Goal: Information Seeking & Learning: Learn about a topic

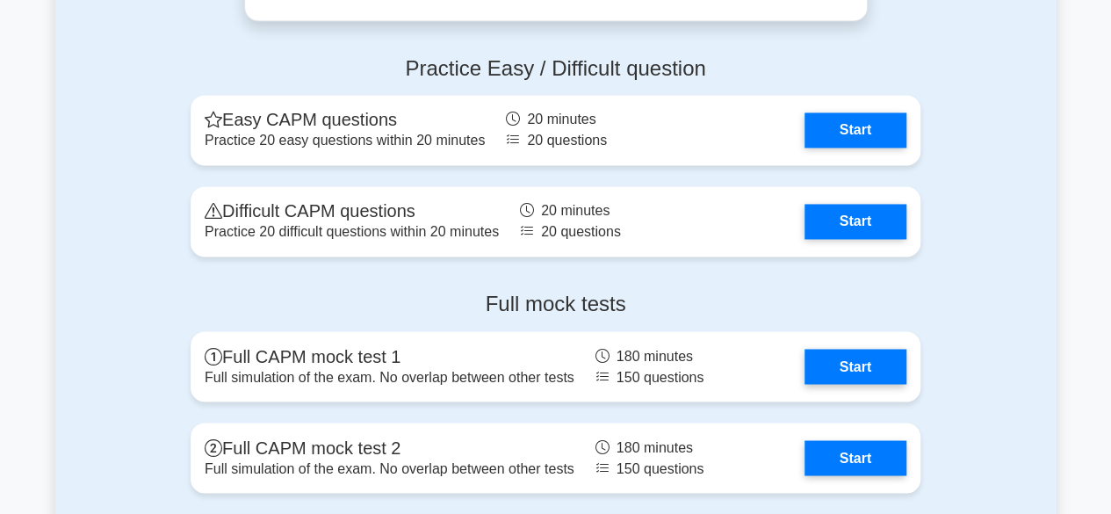
scroll to position [4603, 0]
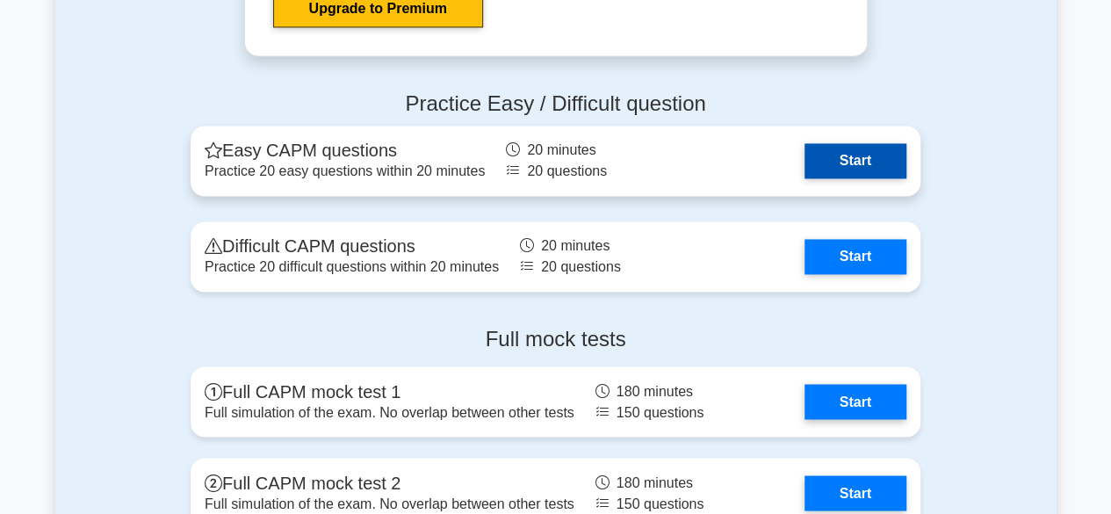
click at [852, 164] on link "Start" at bounding box center [855, 160] width 102 height 35
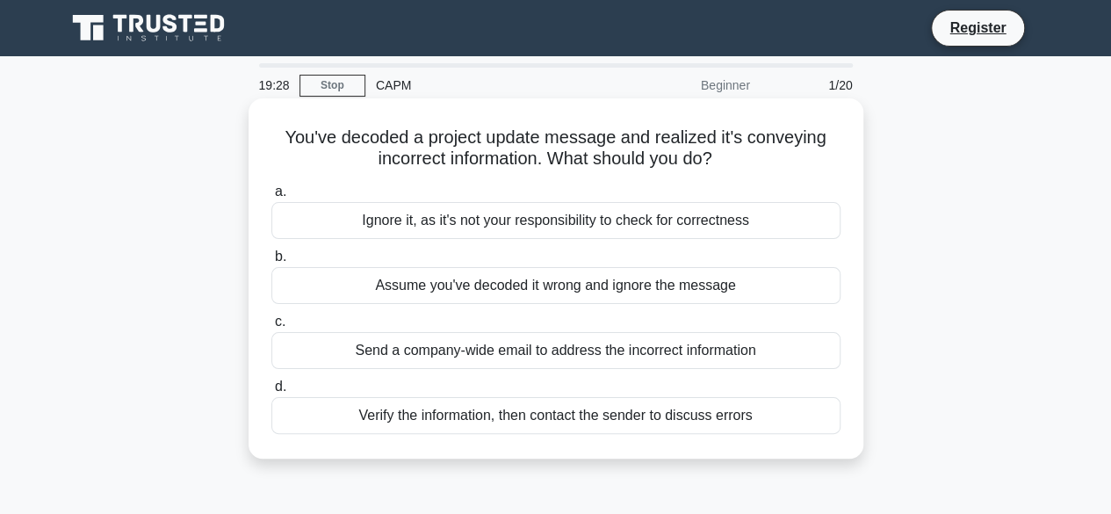
click at [521, 419] on div "Verify the information, then contact the sender to discuss errors" at bounding box center [555, 415] width 569 height 37
click at [271, 392] on input "d. Verify the information, then contact the sender to discuss errors" at bounding box center [271, 386] width 0 height 11
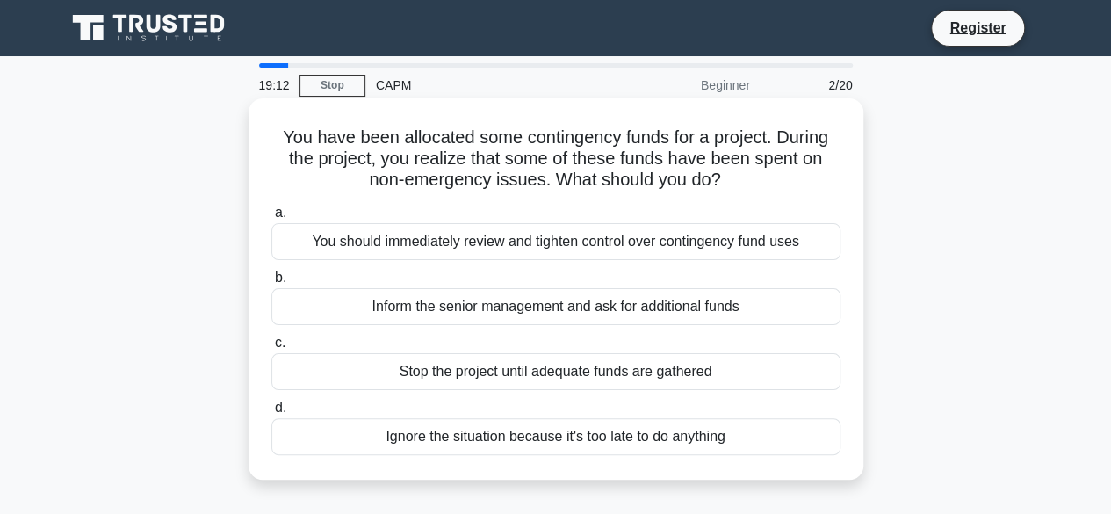
click at [544, 245] on div "You should immediately review and tighten control over contingency fund uses" at bounding box center [555, 241] width 569 height 37
click at [271, 219] on input "a. You should immediately review and tighten control over contingency fund uses" at bounding box center [271, 212] width 0 height 11
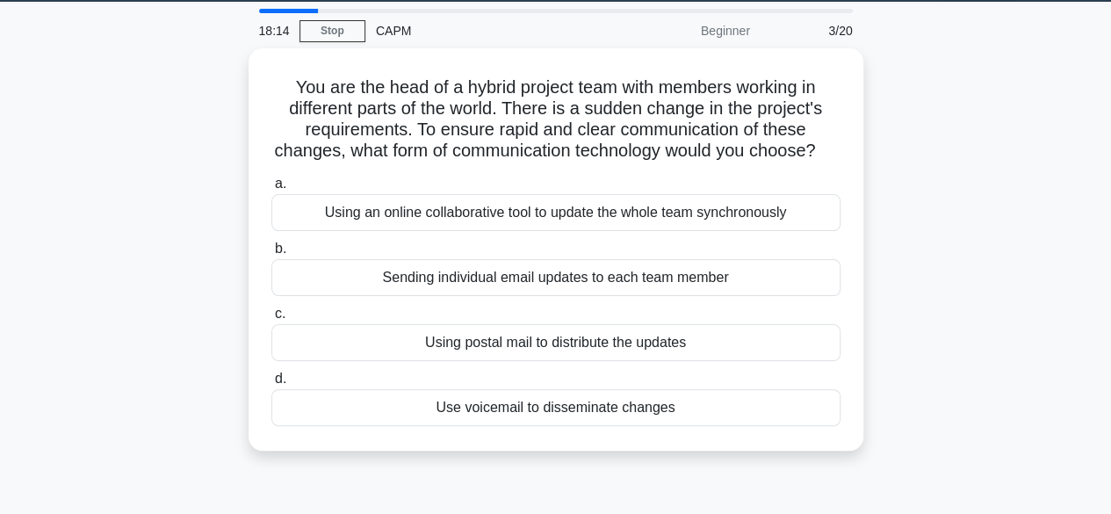
scroll to position [70, 0]
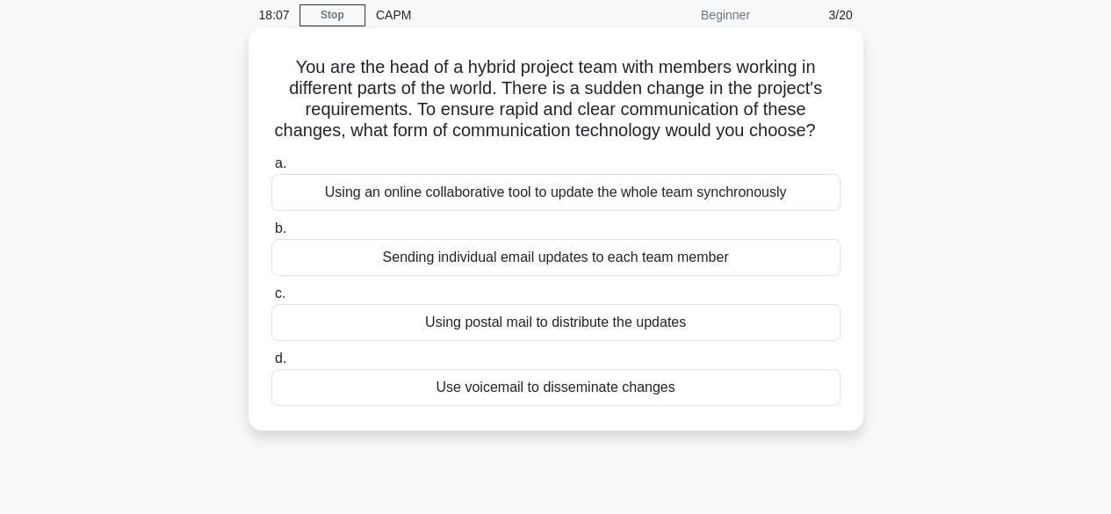
click at [657, 211] on div "Using an online collaborative tool to update the whole team synchronously" at bounding box center [555, 192] width 569 height 37
click at [271, 169] on input "a. Using an online collaborative tool to update the whole team synchronously" at bounding box center [271, 163] width 0 height 11
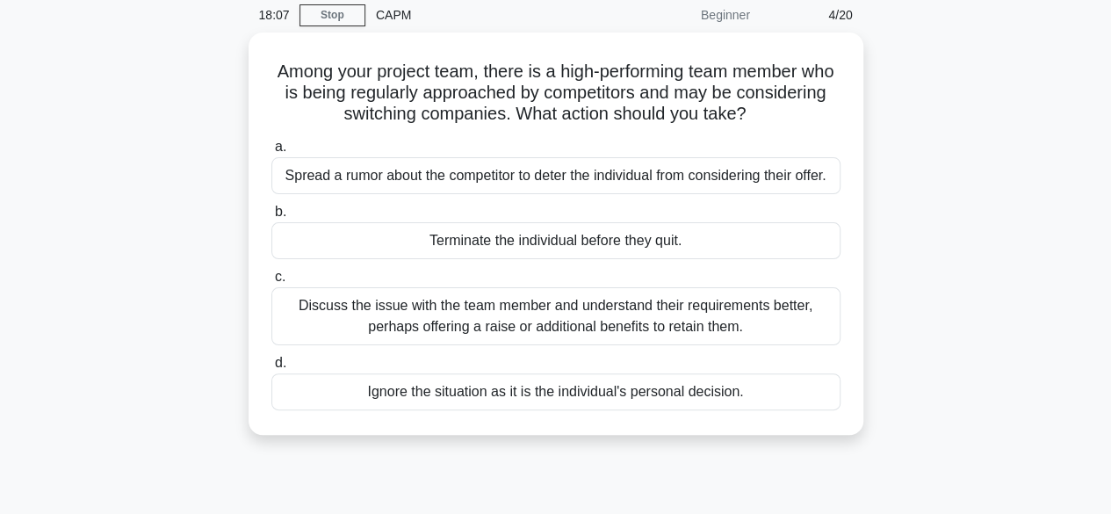
scroll to position [0, 0]
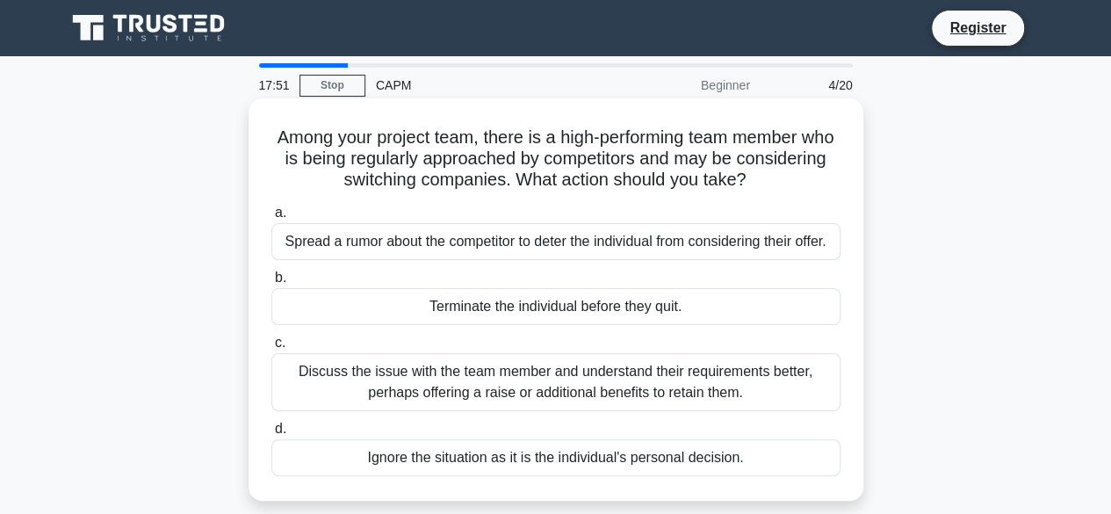
click at [593, 392] on div "Discuss the issue with the team member and understand their requirements better…" at bounding box center [555, 382] width 569 height 58
click at [271, 349] on input "c. Discuss the issue with the team member and understand their requirements bet…" at bounding box center [271, 342] width 0 height 11
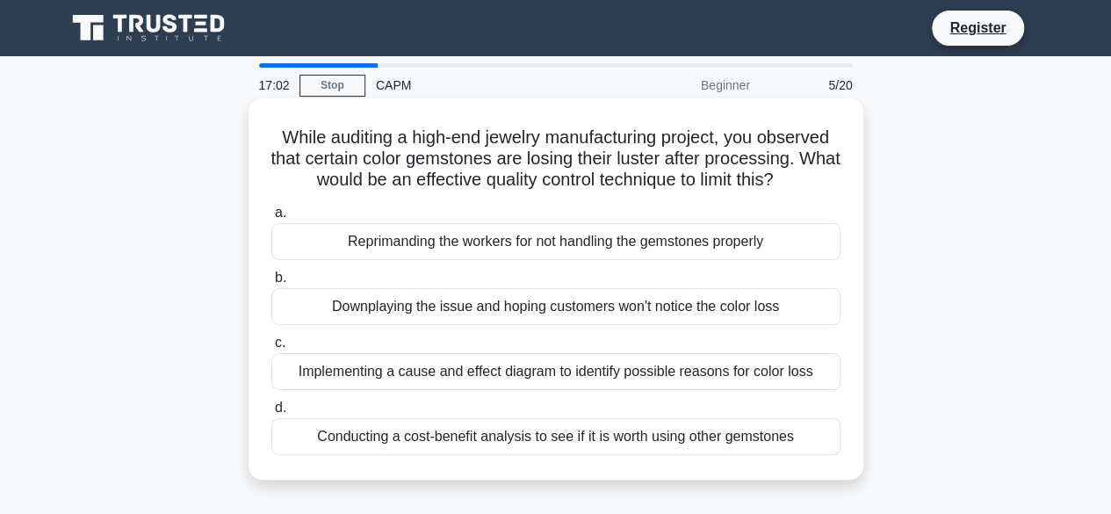
click at [507, 377] on div "Implementing a cause and effect diagram to identify possible reasons for color …" at bounding box center [555, 371] width 569 height 37
click at [271, 349] on input "c. Implementing a cause and effect diagram to identify possible reasons for col…" at bounding box center [271, 342] width 0 height 11
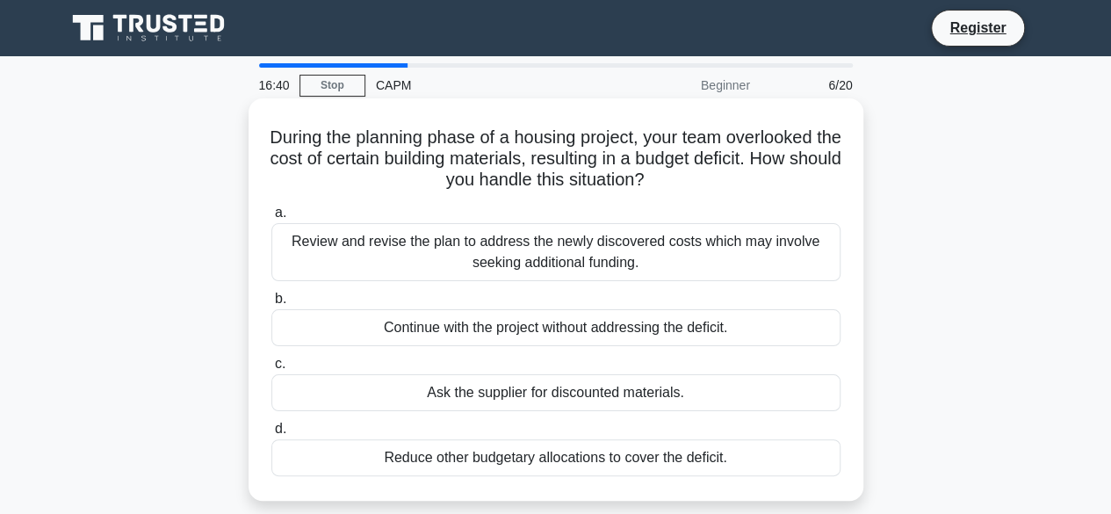
click at [541, 252] on div "Review and revise the plan to address the newly discovered costs which may invo…" at bounding box center [555, 252] width 569 height 58
click at [271, 219] on input "a. Review and revise the plan to address the newly discovered costs which may i…" at bounding box center [271, 212] width 0 height 11
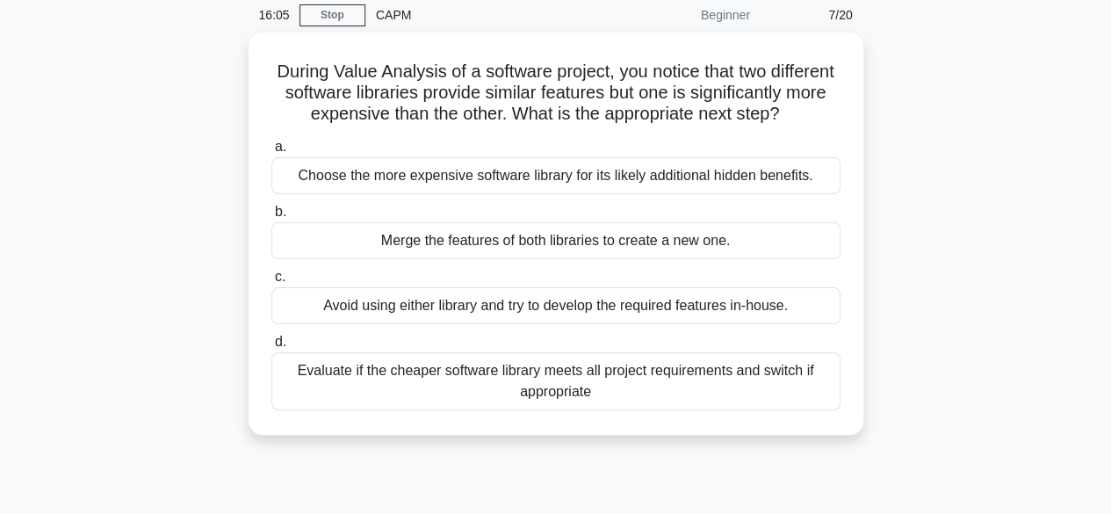
scroll to position [105, 0]
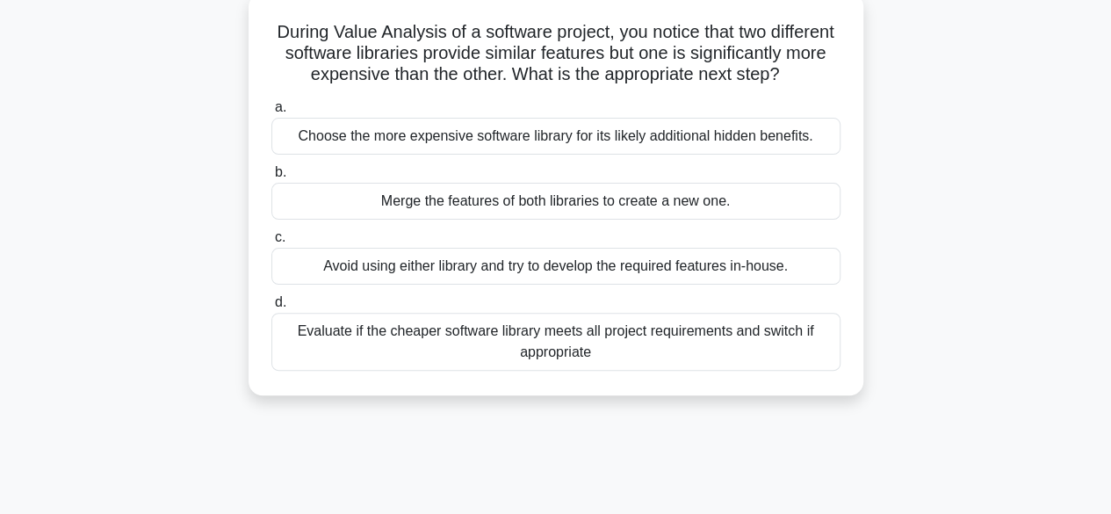
click at [639, 368] on div "Evaluate if the cheaper software library meets all project requirements and swi…" at bounding box center [555, 342] width 569 height 58
click at [271, 308] on input "d. Evaluate if the cheaper software library meets all project requirements and …" at bounding box center [271, 302] width 0 height 11
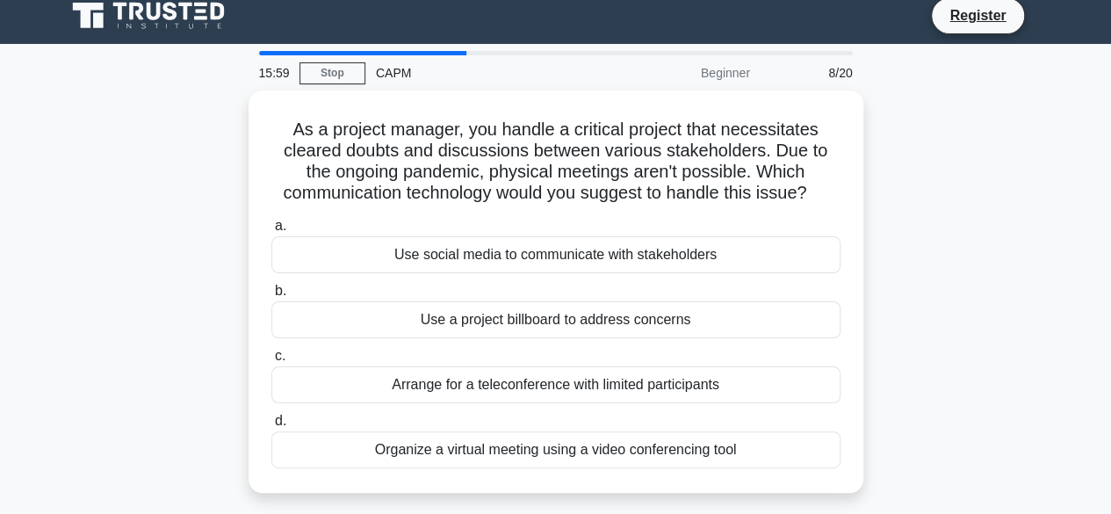
scroll to position [0, 0]
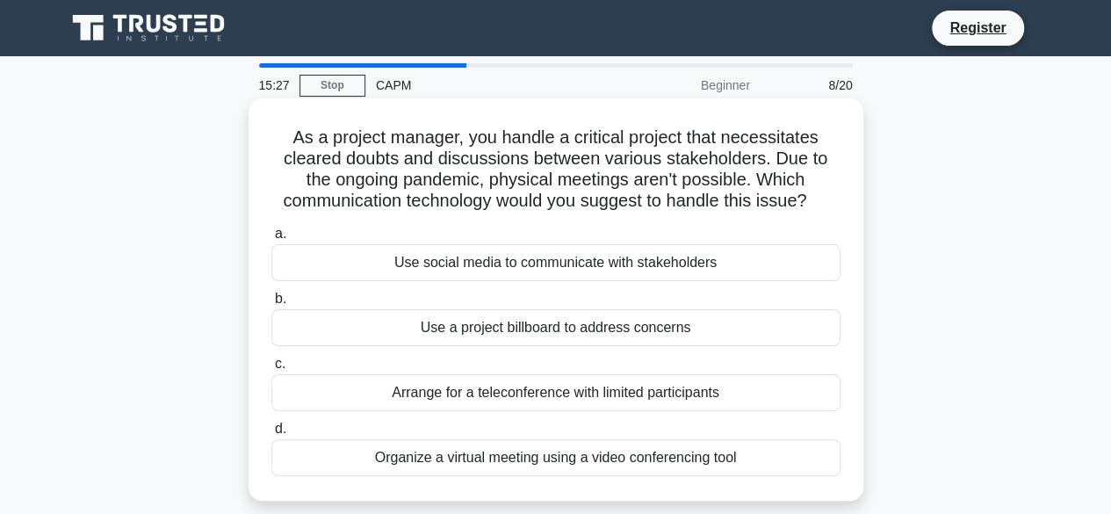
click at [613, 461] on div "Organize a virtual meeting using a video conferencing tool" at bounding box center [555, 457] width 569 height 37
click at [271, 435] on input "d. Organize a virtual meeting using a video conferencing tool" at bounding box center [271, 428] width 0 height 11
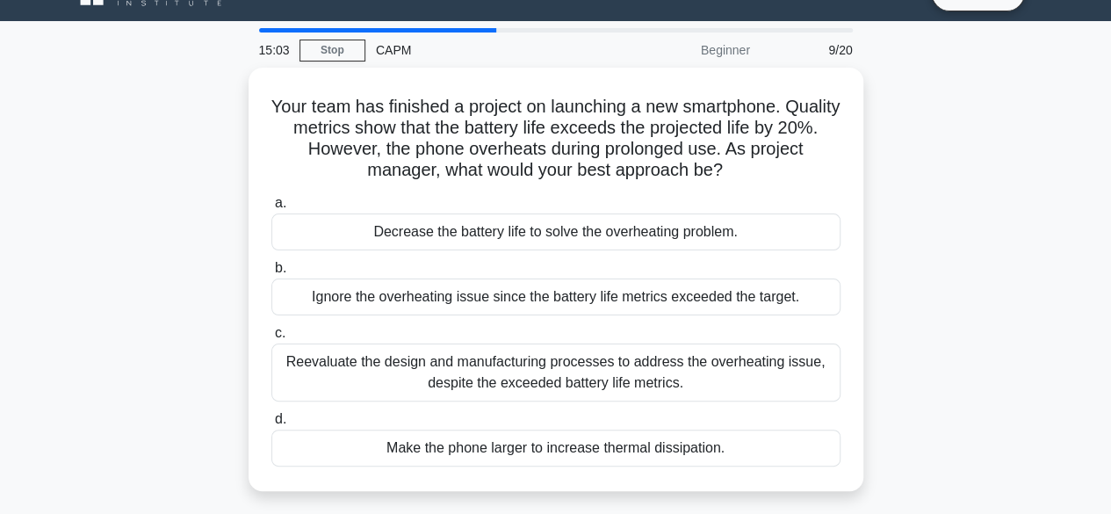
scroll to position [70, 0]
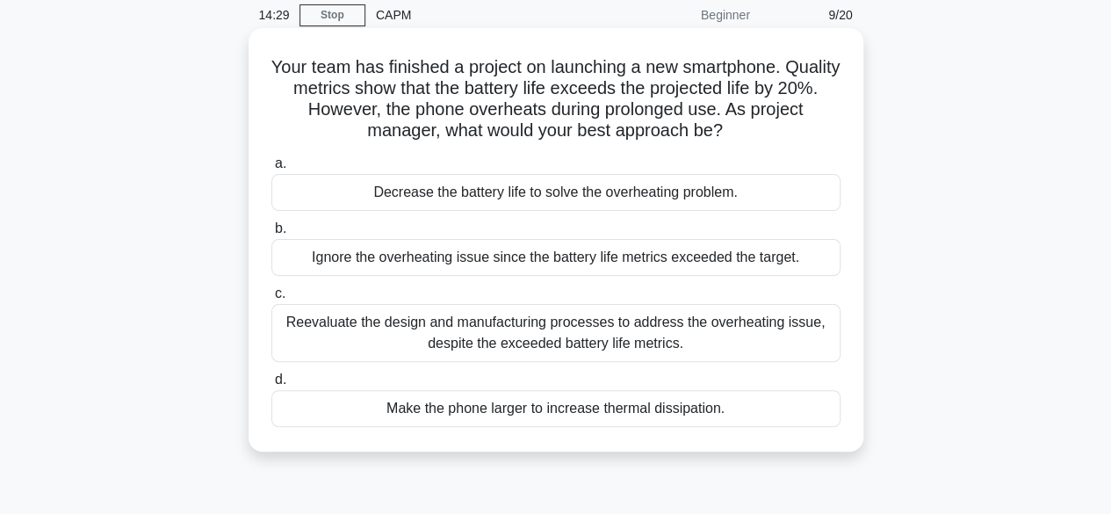
click at [687, 343] on div "Reevaluate the design and manufacturing processes to address the overheating is…" at bounding box center [555, 333] width 569 height 58
click at [271, 299] on input "c. Reevaluate the design and manufacturing processes to address the overheating…" at bounding box center [271, 293] width 0 height 11
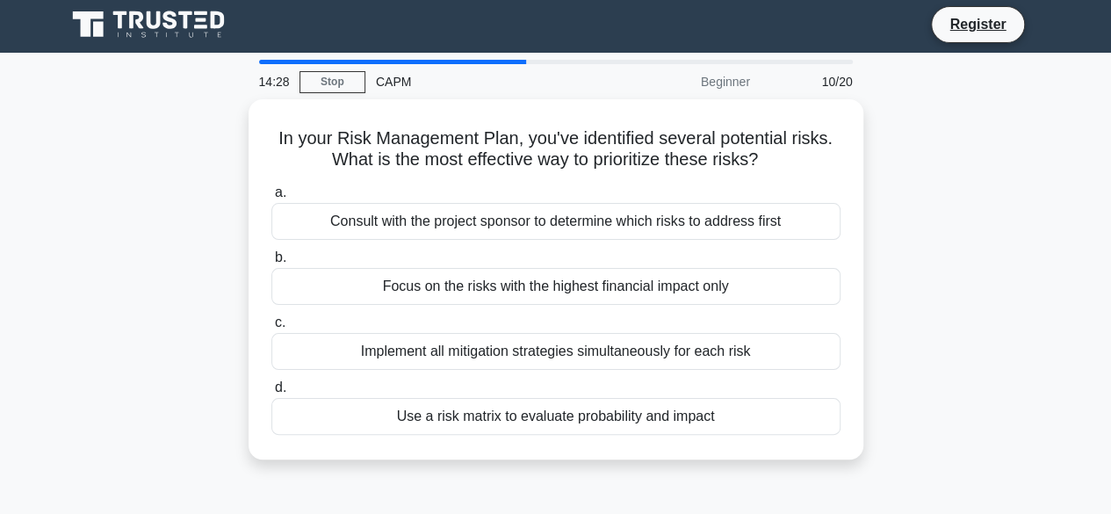
scroll to position [0, 0]
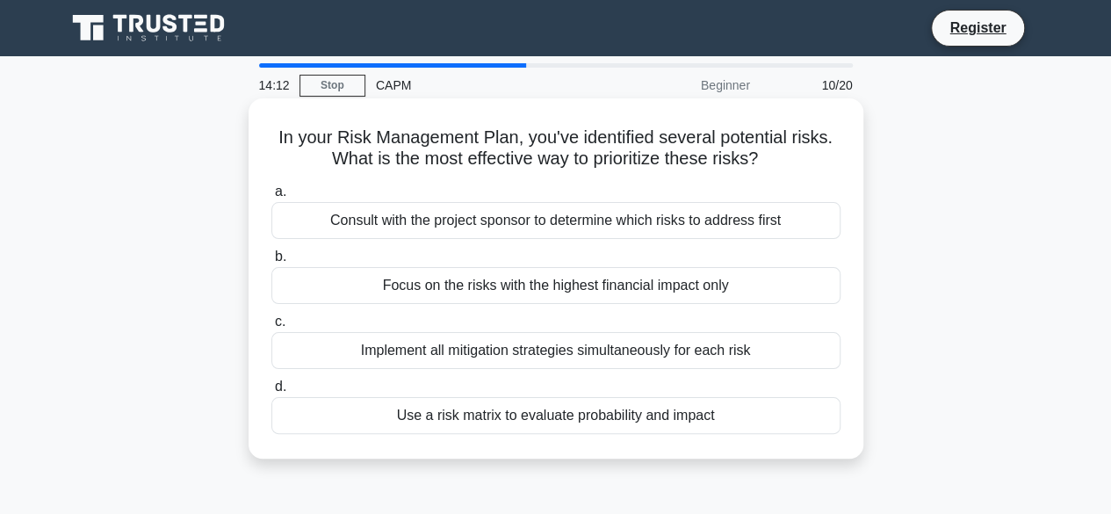
click at [600, 412] on div "Use a risk matrix to evaluate probability and impact" at bounding box center [555, 415] width 569 height 37
click at [271, 392] on input "d. Use a risk matrix to evaluate probability and impact" at bounding box center [271, 386] width 0 height 11
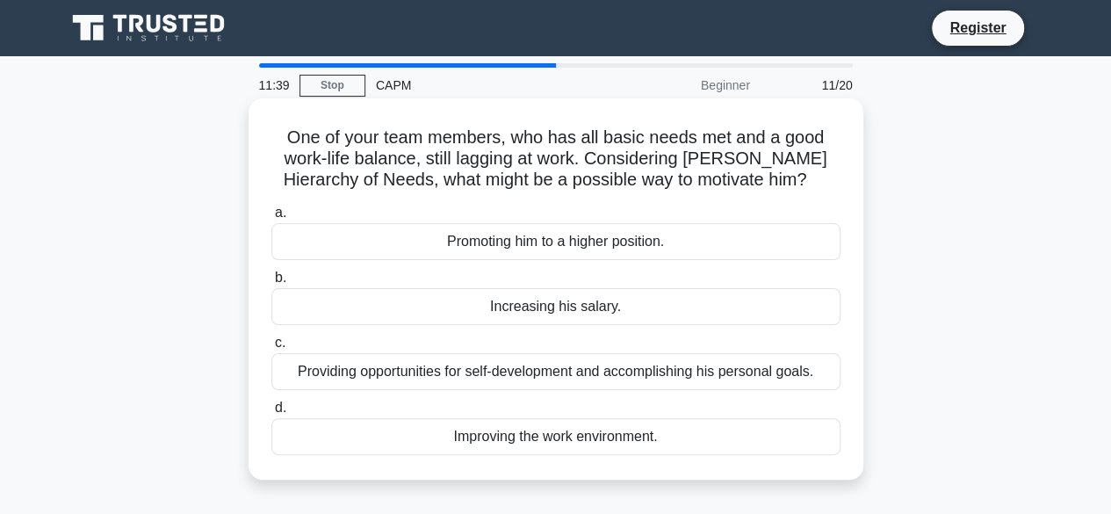
click at [555, 376] on div "Providing opportunities for self-development and accomplishing his personal goa…" at bounding box center [555, 371] width 569 height 37
click at [271, 349] on input "c. Providing opportunities for self-development and accomplishing his personal …" at bounding box center [271, 342] width 0 height 11
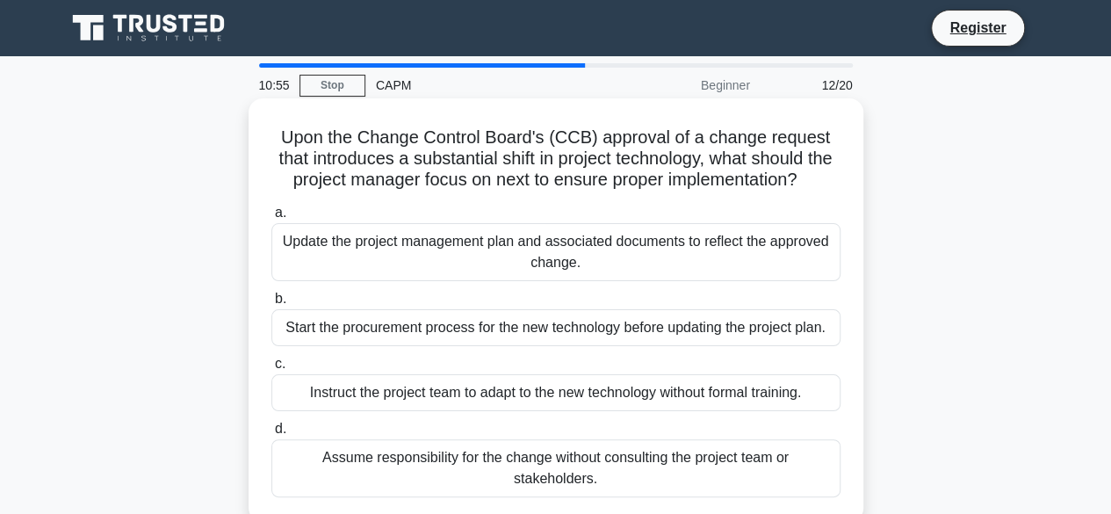
click at [558, 270] on div "Update the project management plan and associated documents to reflect the appr…" at bounding box center [555, 252] width 569 height 58
click at [271, 219] on input "a. Update the project management plan and associated documents to reflect the a…" at bounding box center [271, 212] width 0 height 11
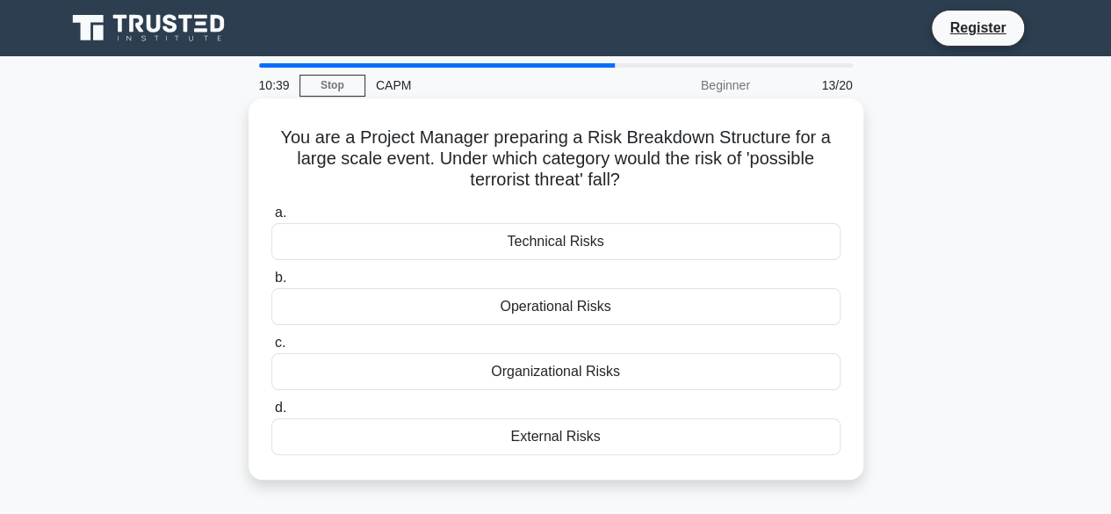
click at [577, 439] on div "External Risks" at bounding box center [555, 436] width 569 height 37
click at [271, 413] on input "d. External Risks" at bounding box center [271, 407] width 0 height 11
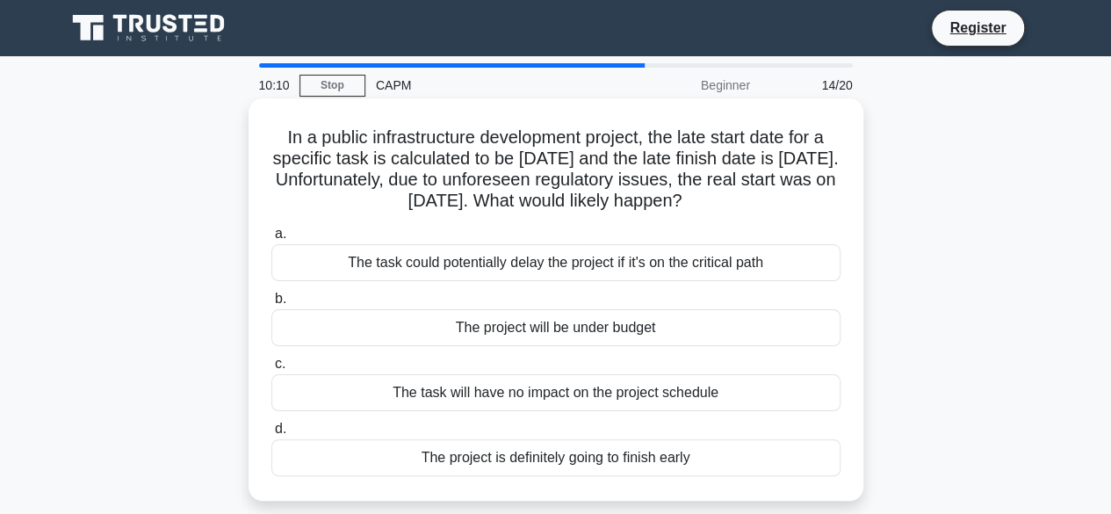
click at [577, 266] on div "The task could potentially delay the project if it's on the critical path" at bounding box center [555, 262] width 569 height 37
click at [271, 240] on input "a. The task could potentially delay the project if it's on the critical path" at bounding box center [271, 233] width 0 height 11
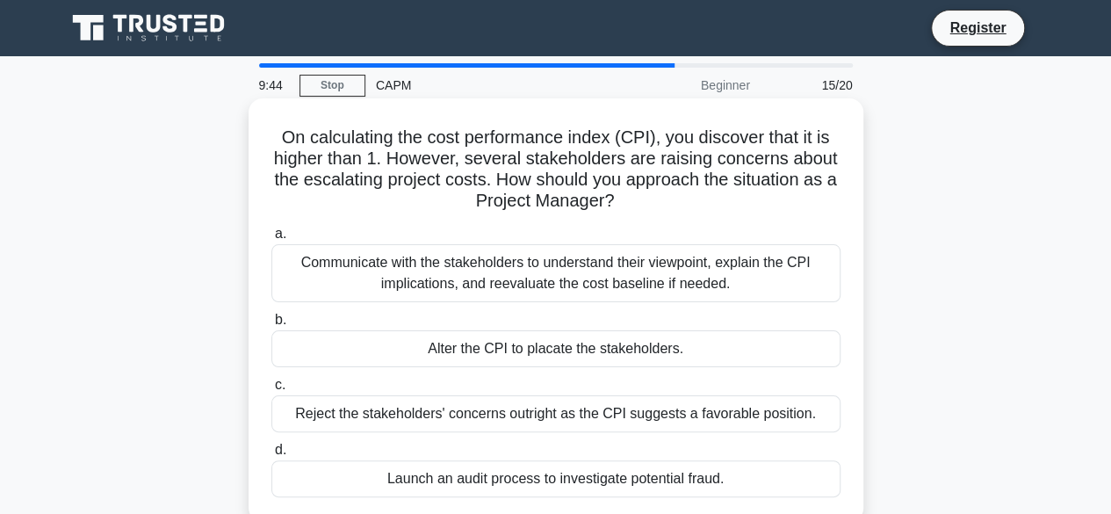
click at [548, 276] on div "Communicate with the stakeholders to understand their viewpoint, explain the CP…" at bounding box center [555, 273] width 569 height 58
click at [271, 240] on input "a. Communicate with the stakeholders to understand their viewpoint, explain the…" at bounding box center [271, 233] width 0 height 11
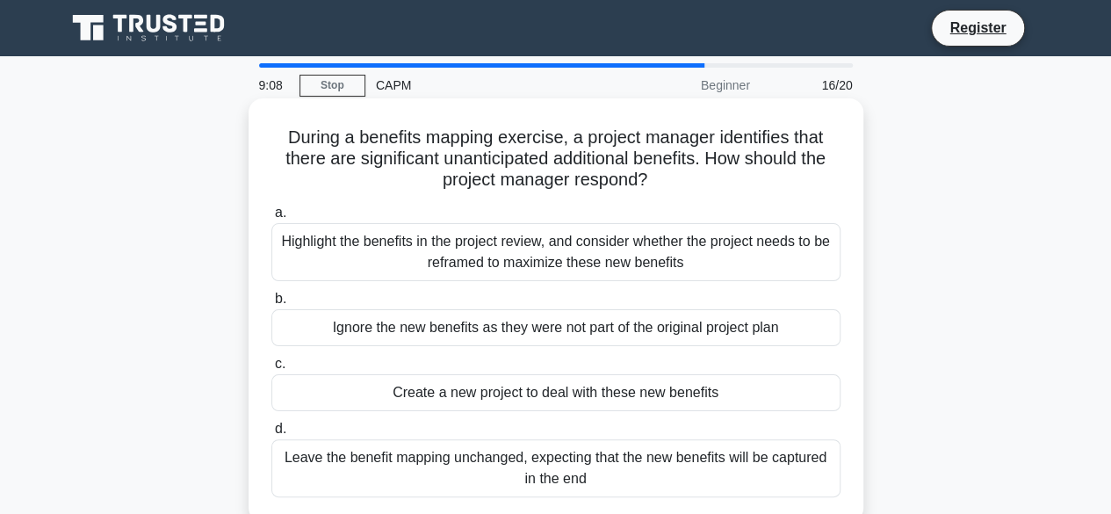
click at [544, 255] on div "Highlight the benefits in the project review, and consider whether the project …" at bounding box center [555, 252] width 569 height 58
click at [271, 219] on input "a. Highlight the benefits in the project review, and consider whether the proje…" at bounding box center [271, 212] width 0 height 11
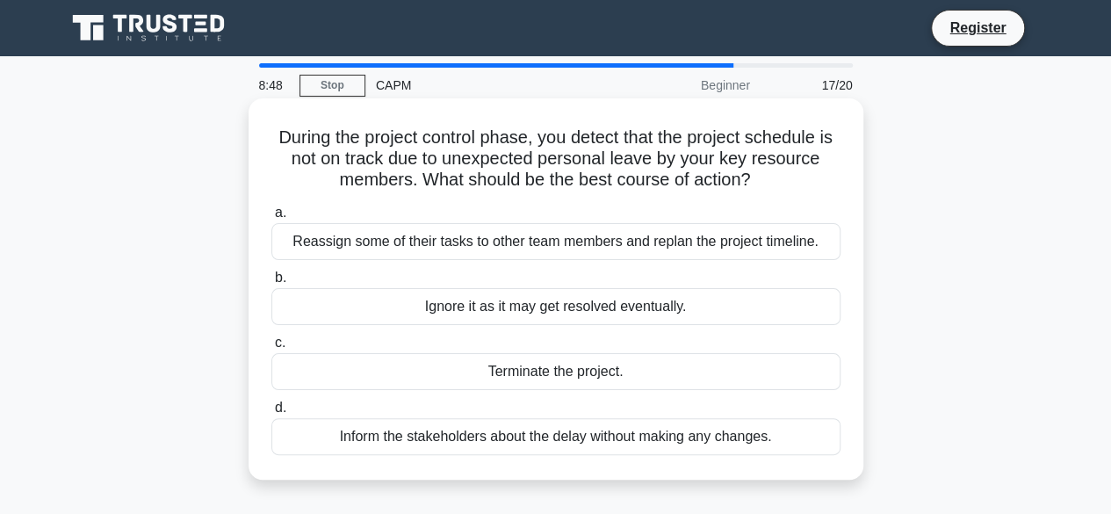
click at [530, 249] on div "Reassign some of their tasks to other team members and replan the project timel…" at bounding box center [555, 241] width 569 height 37
click at [271, 219] on input "a. Reassign some of their tasks to other team members and replan the project ti…" at bounding box center [271, 212] width 0 height 11
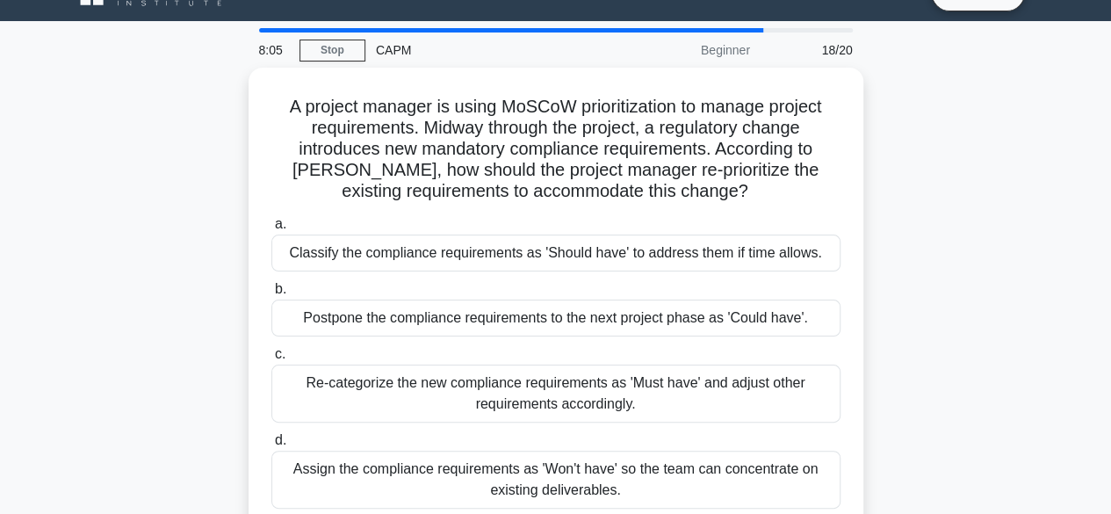
scroll to position [70, 0]
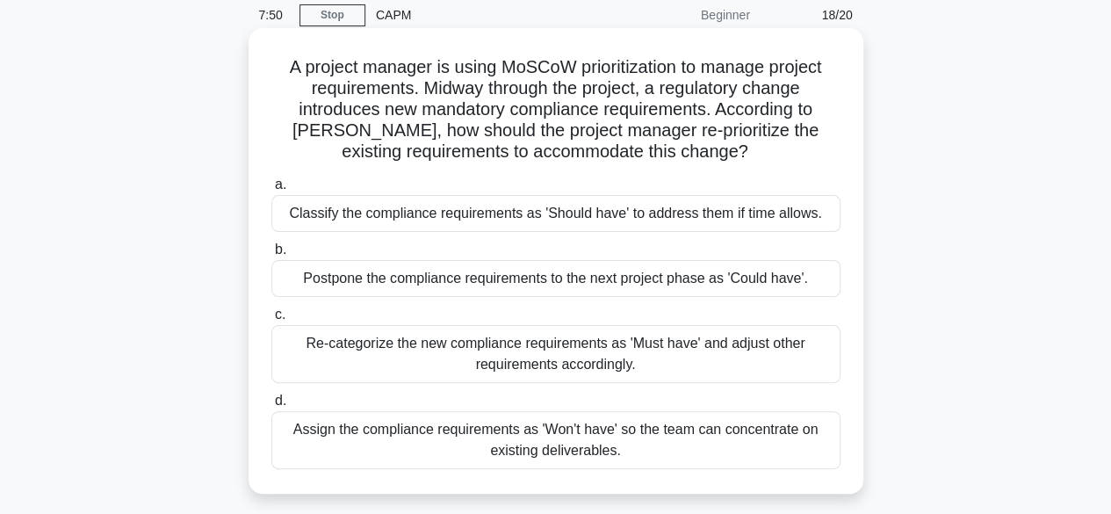
click at [642, 354] on div "Re-categorize the new compliance requirements as 'Must have' and adjust other r…" at bounding box center [555, 354] width 569 height 58
click at [271, 320] on input "c. Re-categorize the new compliance requirements as 'Must have' and adjust othe…" at bounding box center [271, 314] width 0 height 11
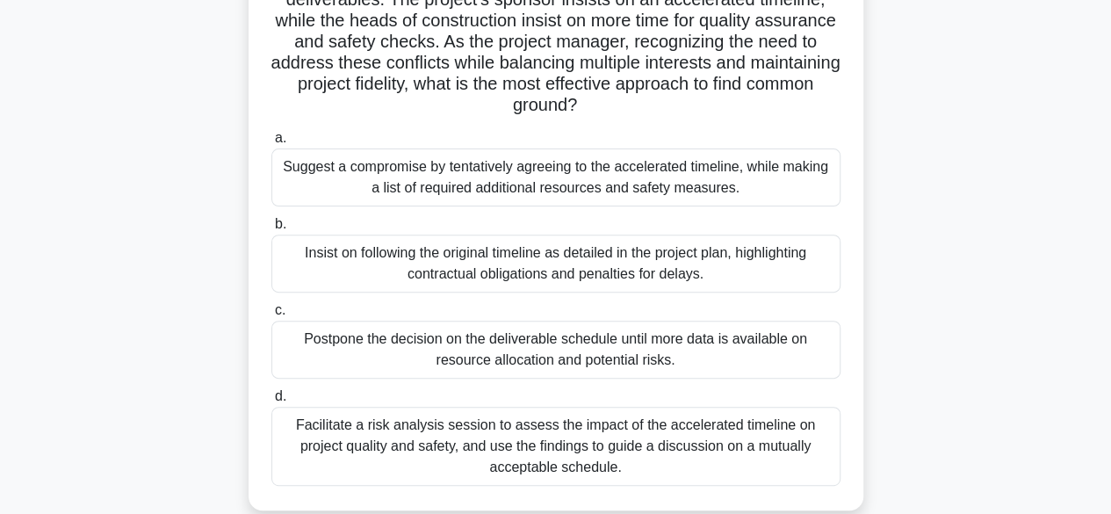
scroll to position [211, 0]
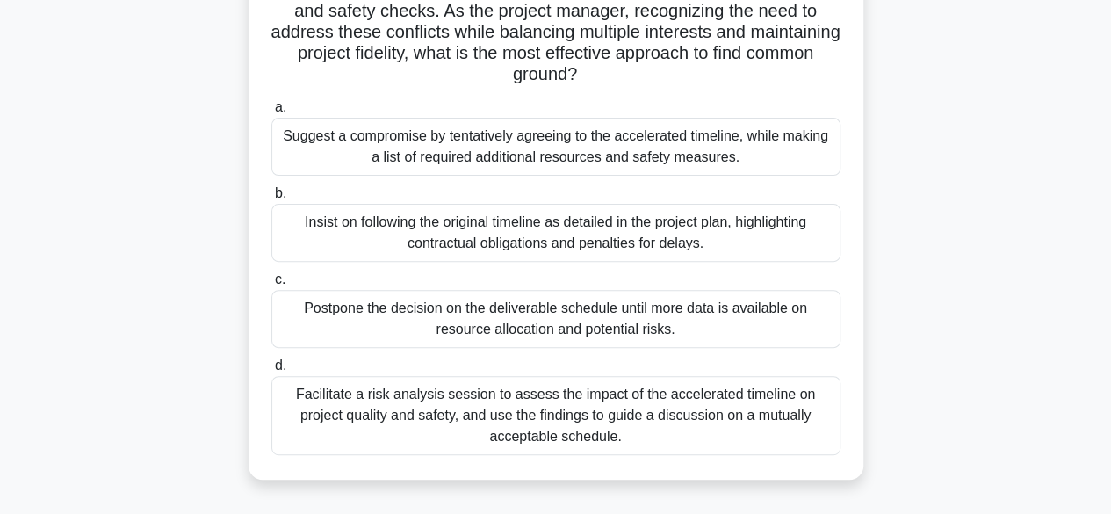
click at [664, 148] on div "Suggest a compromise by tentatively agreeing to the accelerated timeline, while…" at bounding box center [555, 147] width 569 height 58
click at [271, 113] on input "a. Suggest a compromise by tentatively agreeing to the accelerated timeline, wh…" at bounding box center [271, 107] width 0 height 11
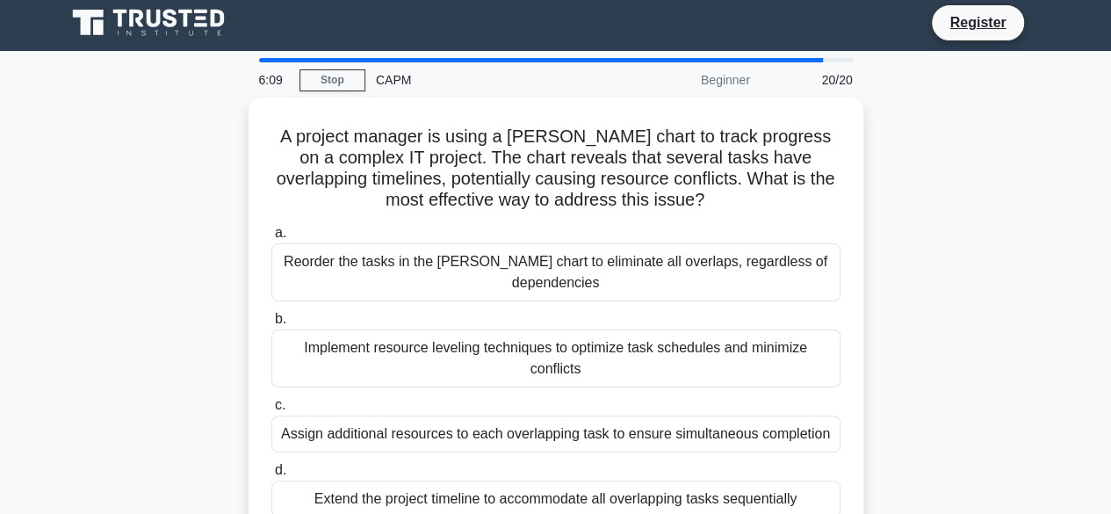
scroll to position [0, 0]
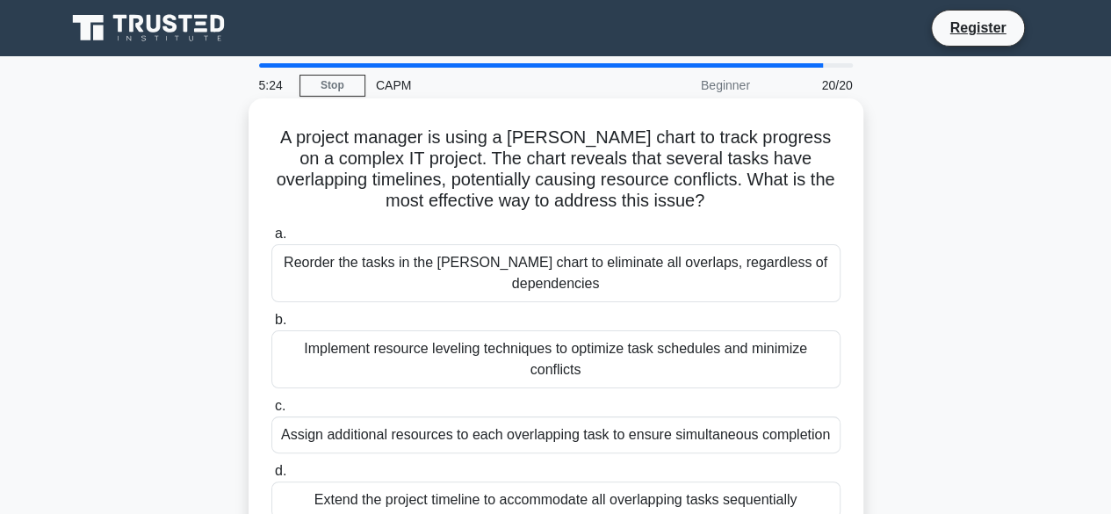
click at [629, 343] on div "Implement resource leveling techniques to optimize task schedules and minimize …" at bounding box center [555, 359] width 569 height 58
click at [271, 326] on input "b. Implement resource leveling techniques to optimize task schedules and minimi…" at bounding box center [271, 319] width 0 height 11
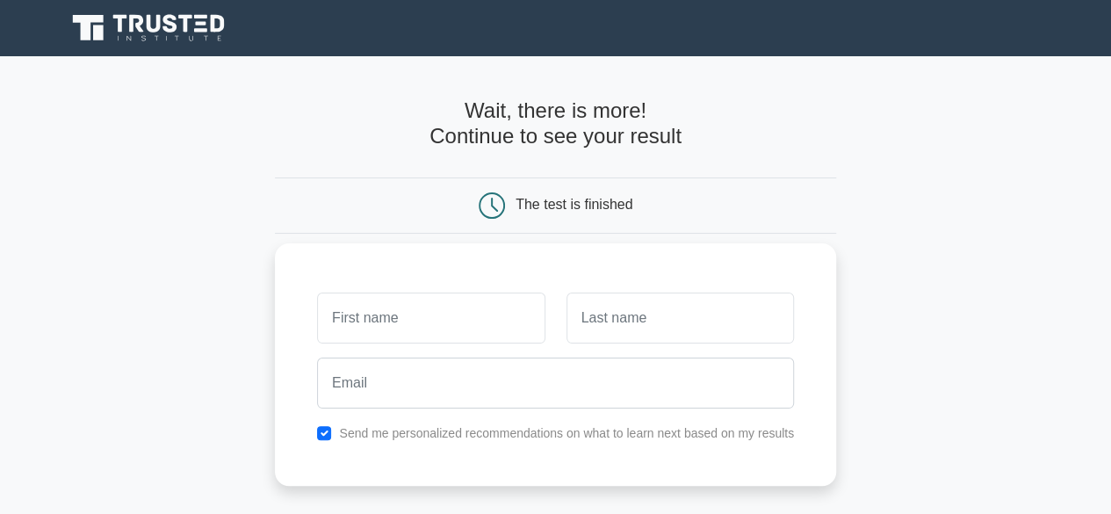
click at [392, 320] on input "text" at bounding box center [430, 317] width 227 height 51
type input "[PERSON_NAME]"
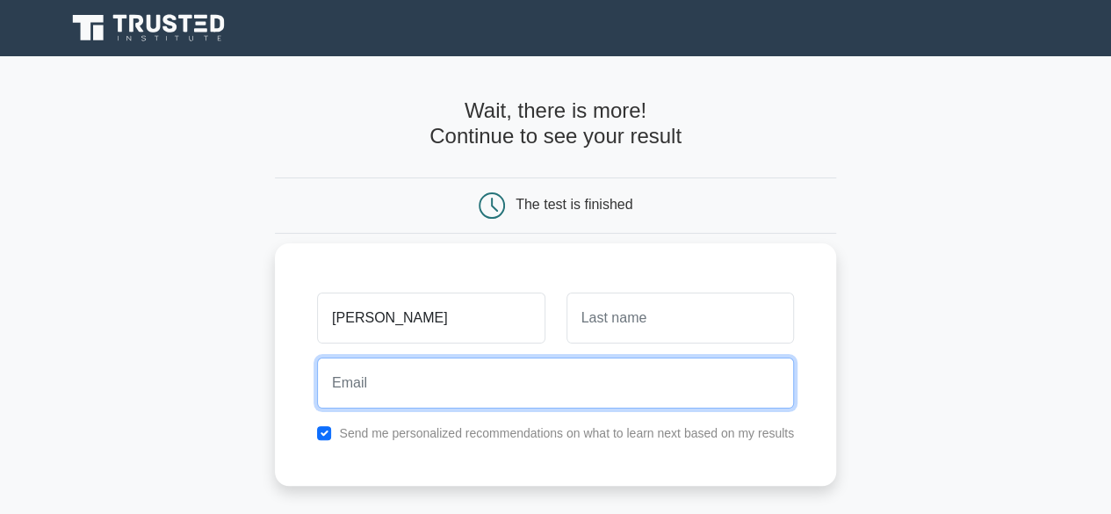
click at [426, 382] on input "email" at bounding box center [555, 382] width 477 height 51
type input "[EMAIL_ADDRESS][DOMAIN_NAME]"
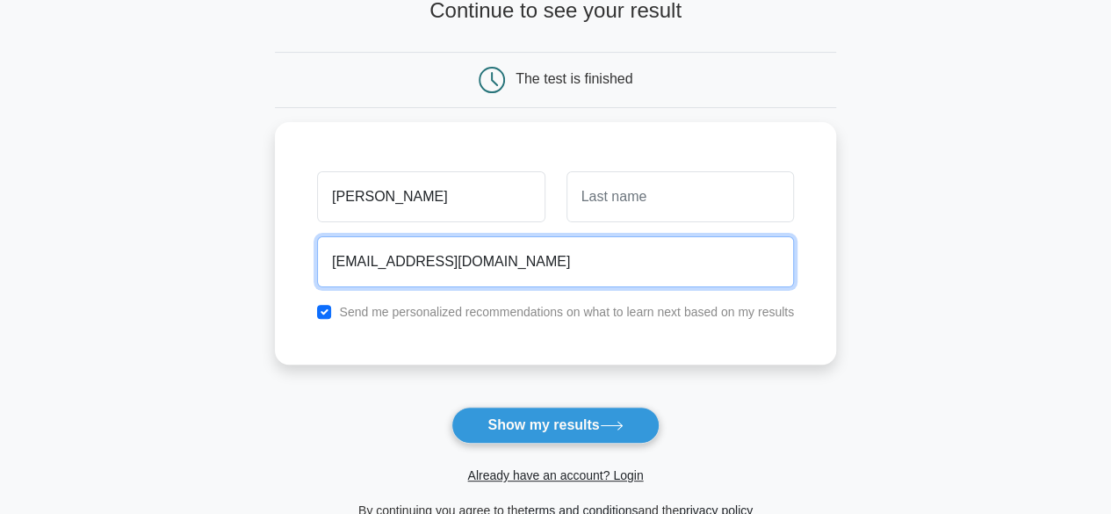
scroll to position [140, 0]
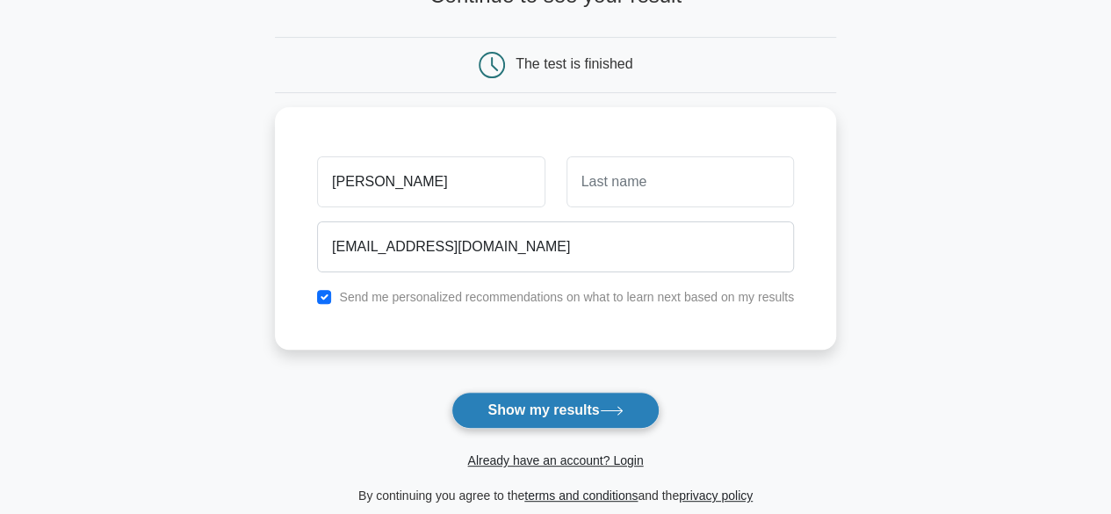
click at [531, 412] on button "Show my results" at bounding box center [554, 410] width 207 height 37
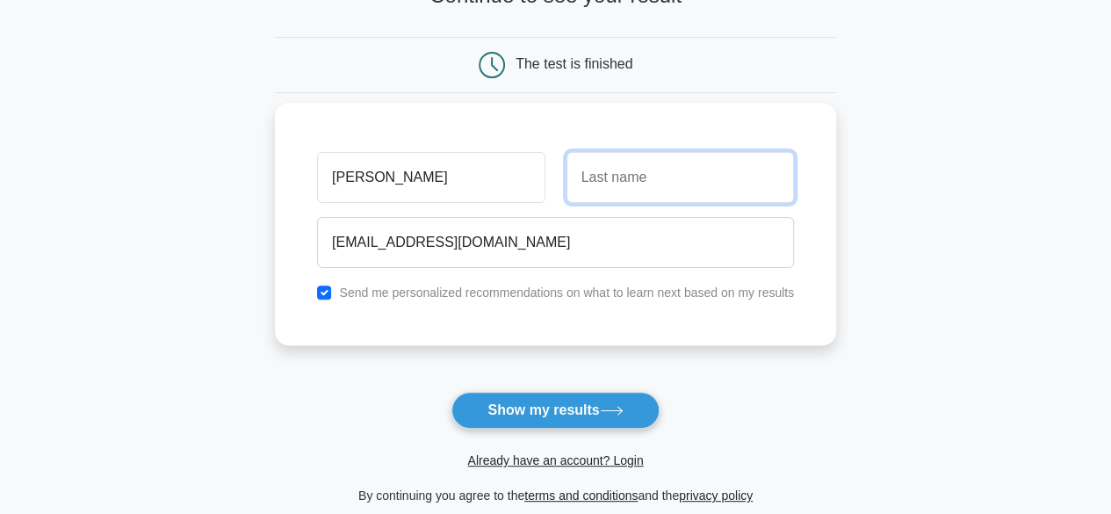
click at [653, 178] on input "text" at bounding box center [679, 177] width 227 height 51
type input "[PERSON_NAME]"
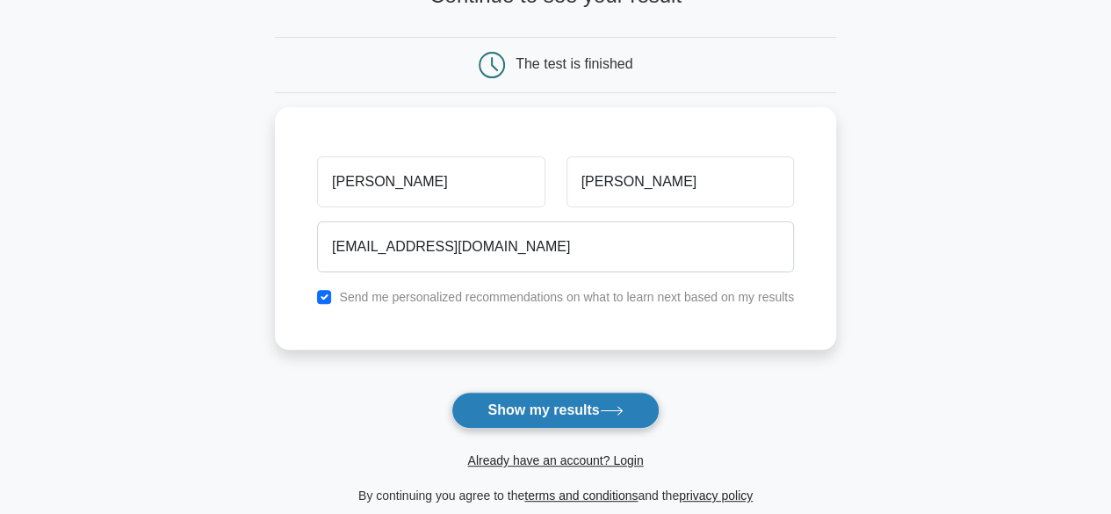
click at [552, 414] on button "Show my results" at bounding box center [554, 410] width 207 height 37
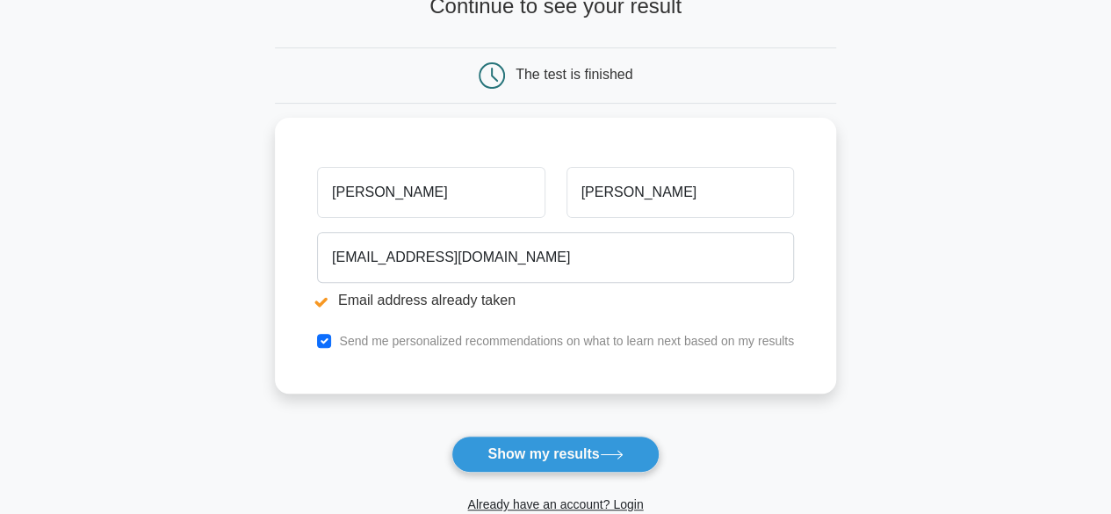
scroll to position [211, 0]
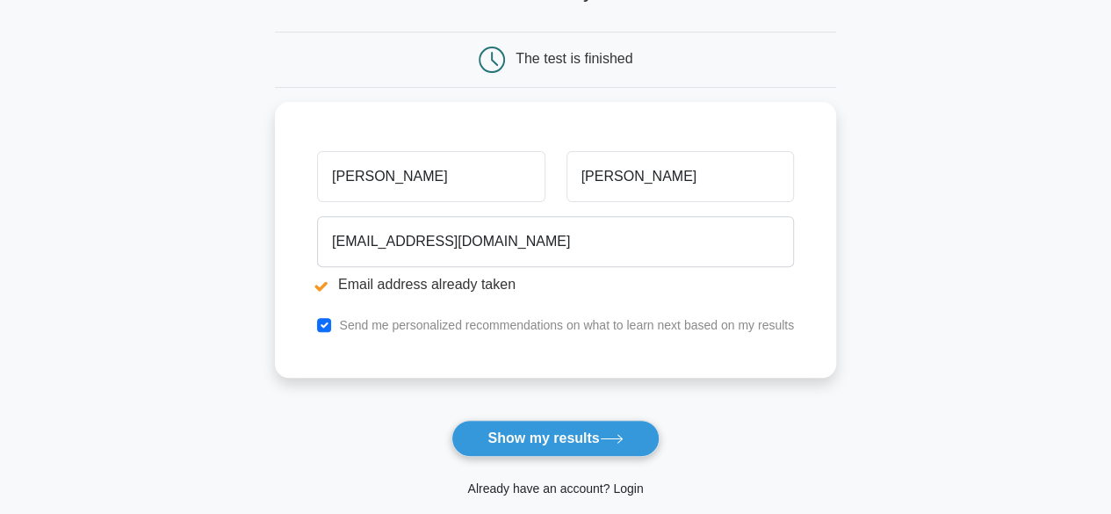
click at [627, 485] on link "Already have an account? Login" at bounding box center [555, 488] width 176 height 14
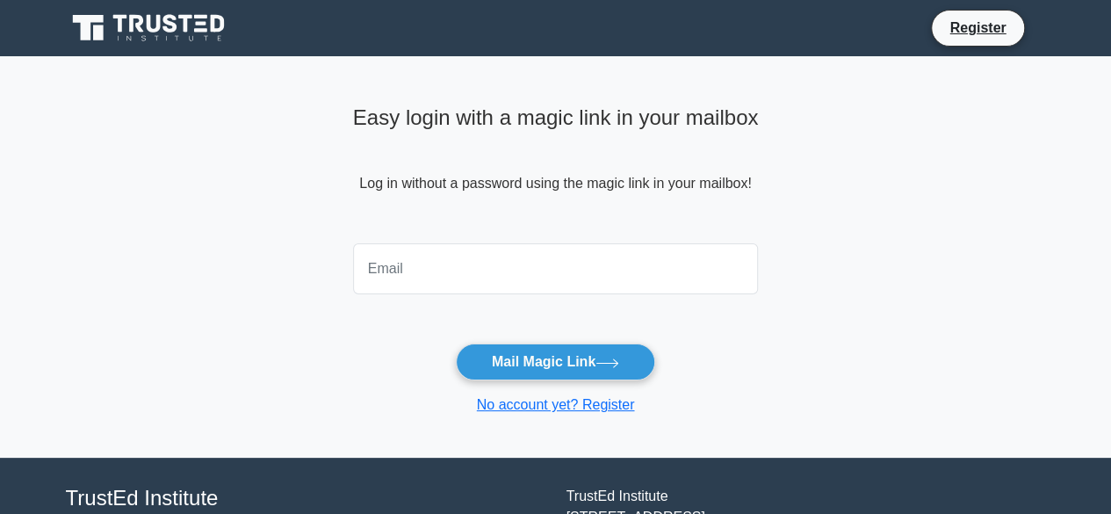
click at [478, 272] on input "email" at bounding box center [556, 268] width 406 height 51
type input "[EMAIL_ADDRESS][DOMAIN_NAME]"
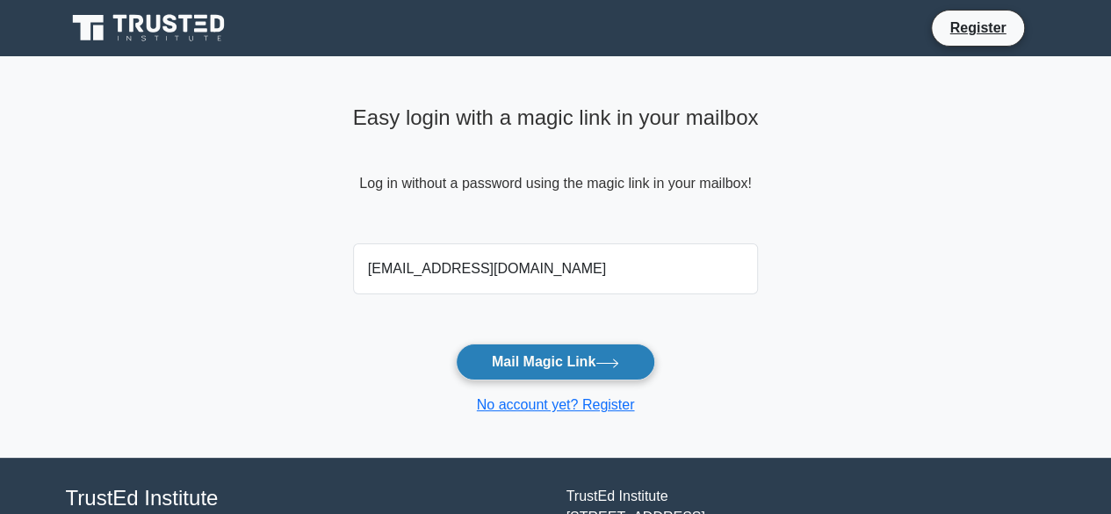
click at [574, 366] on button "Mail Magic Link" at bounding box center [555, 361] width 199 height 37
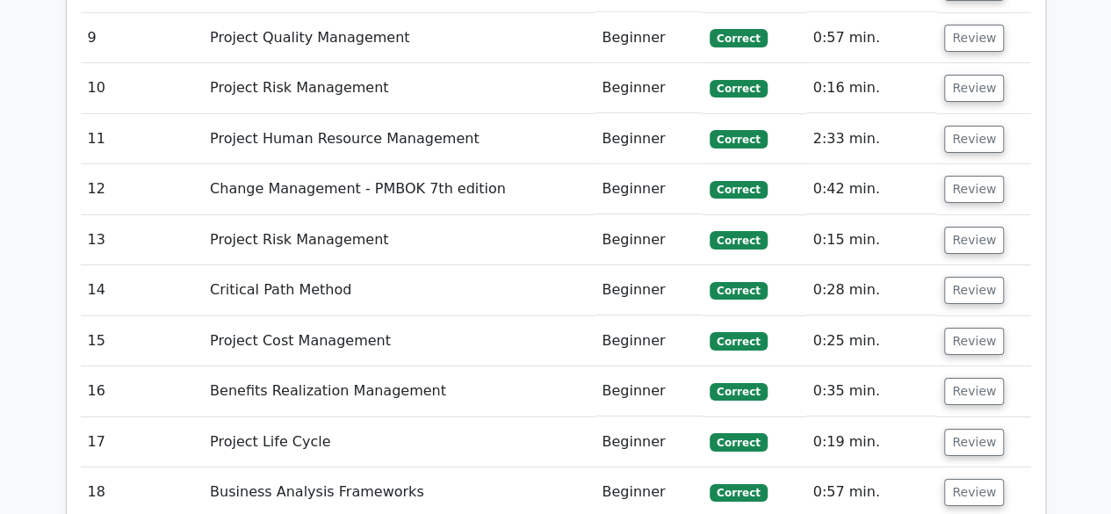
scroll to position [3029, 0]
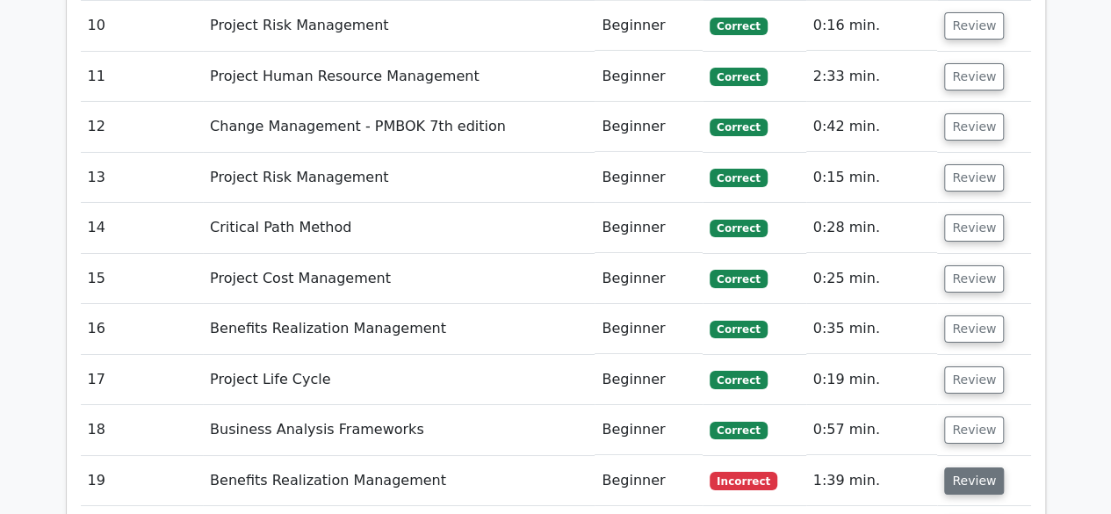
click at [966, 467] on button "Review" at bounding box center [974, 480] width 60 height 27
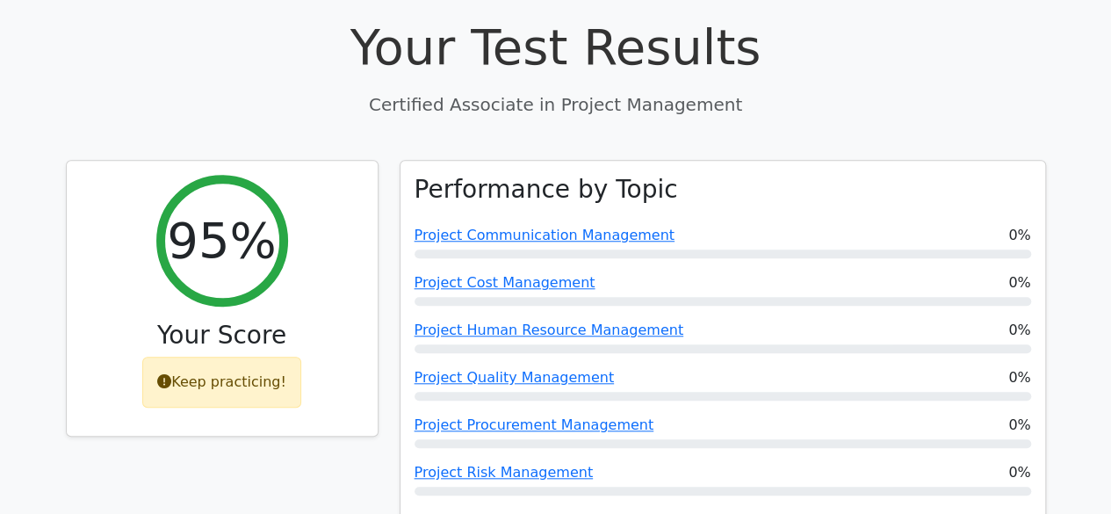
scroll to position [667, 0]
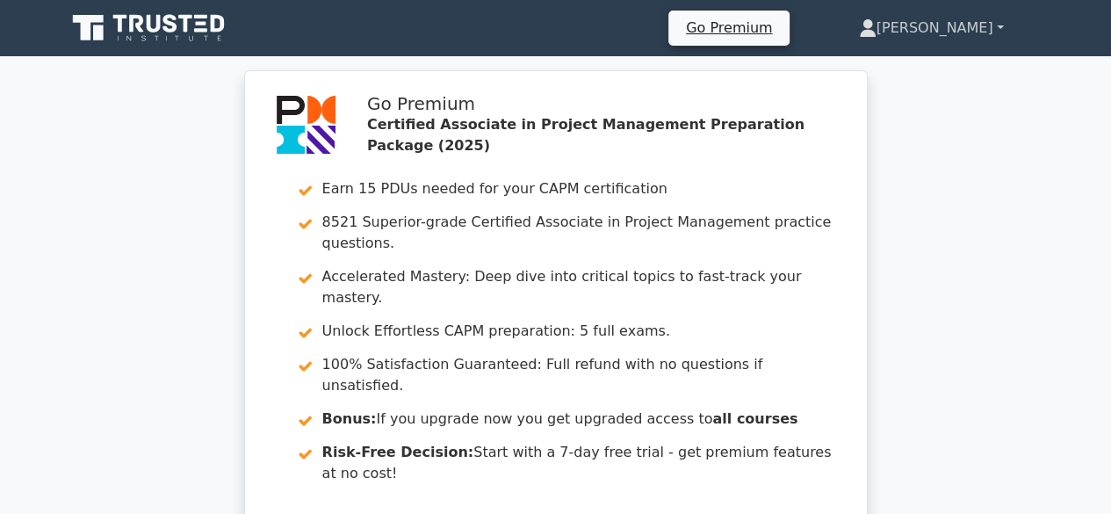
click at [996, 25] on link "[PERSON_NAME]" at bounding box center [930, 28] width 229 height 35
click at [910, 68] on link "Profile" at bounding box center [886, 69] width 139 height 28
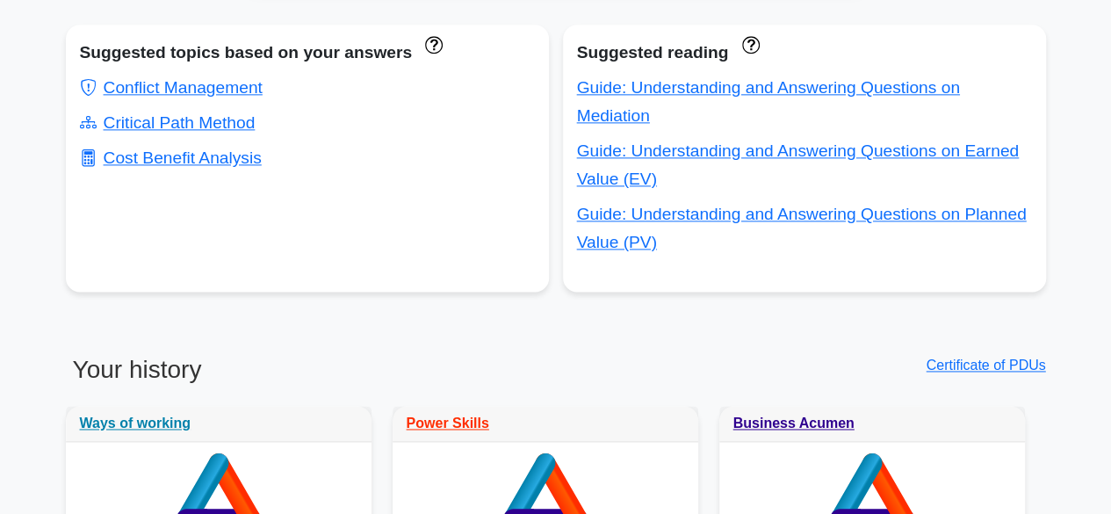
scroll to position [970, 0]
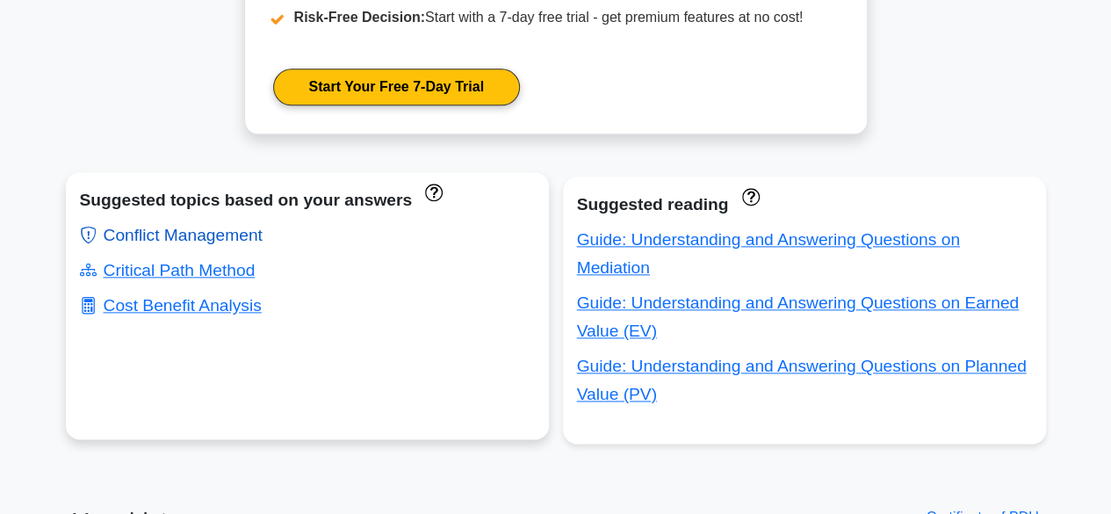
click at [191, 234] on link "Conflict Management" at bounding box center [171, 235] width 183 height 18
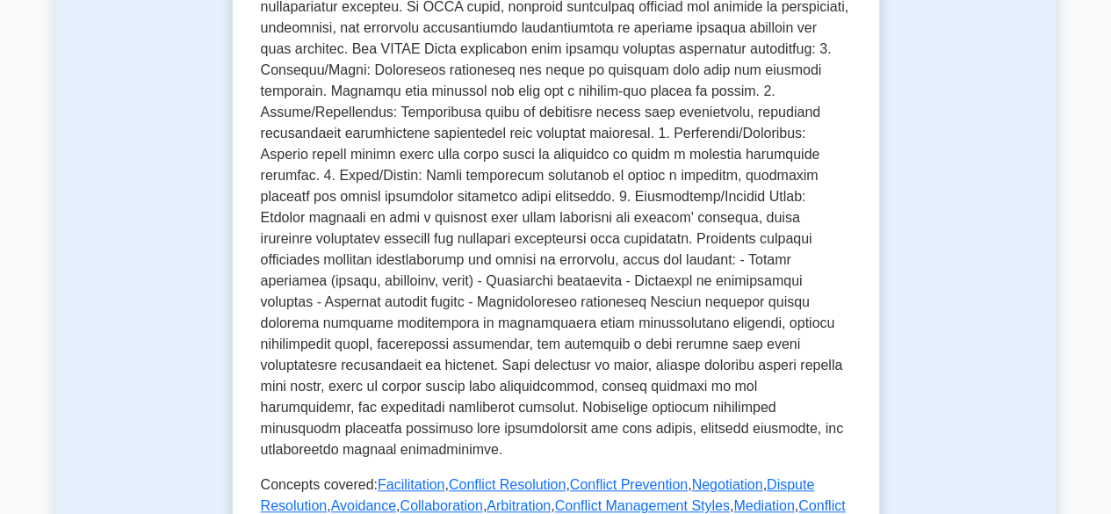
scroll to position [492, 0]
